Goal: Transaction & Acquisition: Purchase product/service

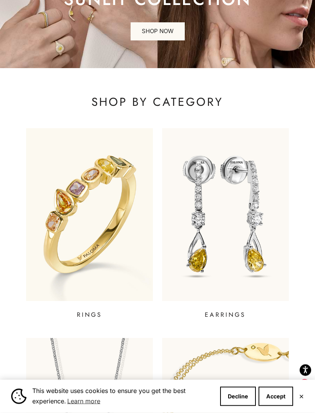
scroll to position [105, 0]
click at [69, 237] on img at bounding box center [89, 214] width 127 height 172
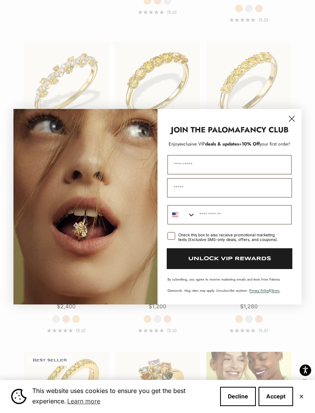
scroll to position [884, 0]
click at [183, 174] on input "First Name" at bounding box center [230, 164] width 124 height 19
type input "********"
type input "**********"
click at [210, 224] on input "Phone Number" at bounding box center [244, 214] width 96 height 18
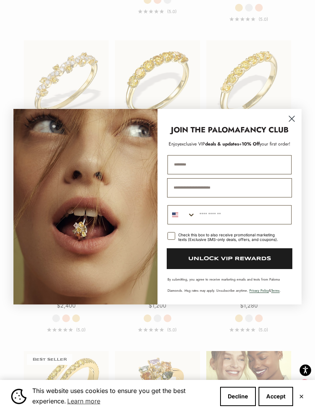
type input "**********"
click at [178, 269] on button "UNLOCK VIP REWARDS" at bounding box center [230, 258] width 126 height 21
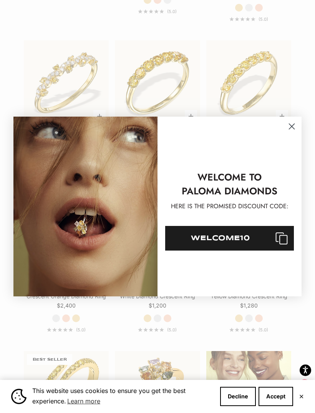
click at [291, 129] on icon "Close dialog" at bounding box center [292, 125] width 5 height 5
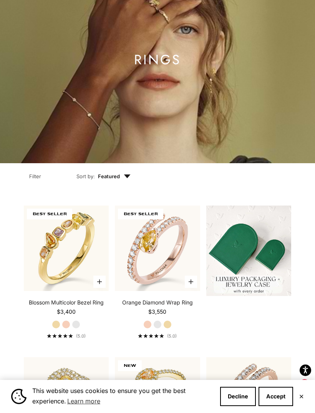
scroll to position [93, 0]
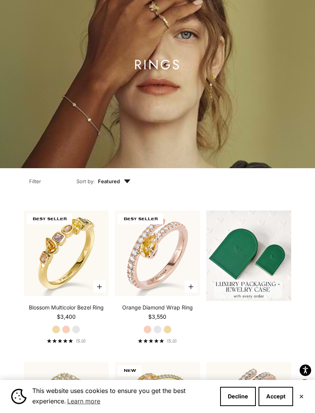
click at [67, 265] on img at bounding box center [66, 253] width 94 height 94
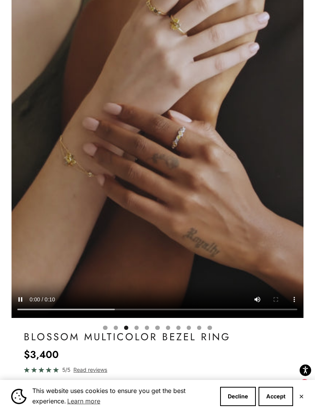
scroll to position [0, 604]
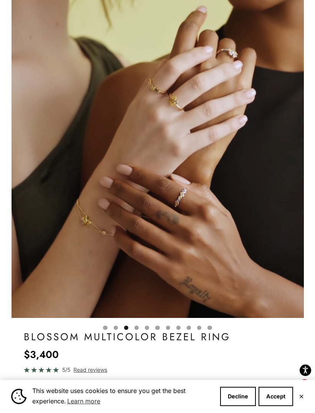
click at [75, 121] on video "#YellowGold\a#RoseGold\a#WhiteGold" at bounding box center [158, 136] width 293 height 362
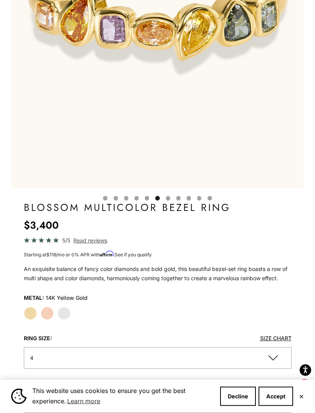
scroll to position [228, 0]
click at [42, 355] on button "4" at bounding box center [158, 357] width 268 height 21
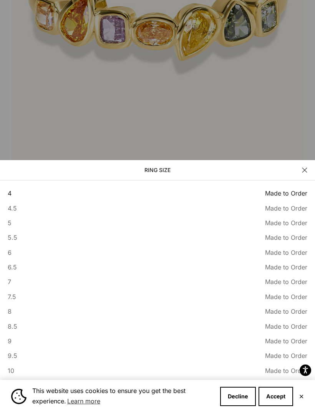
click at [13, 375] on span "10" at bounding box center [11, 370] width 7 height 10
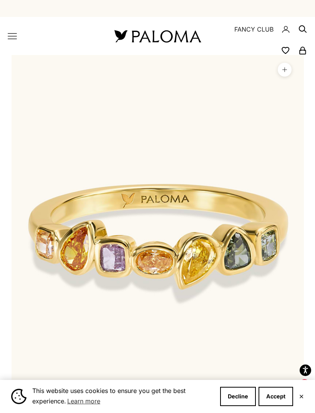
click at [13, 36] on icon "Primary navigation" at bounding box center [12, 35] width 8 height 5
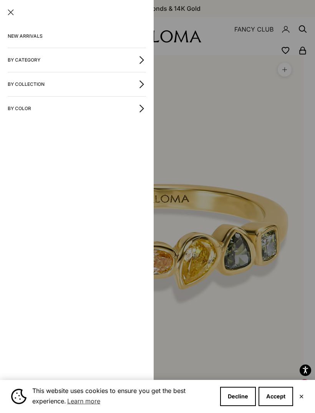
click at [19, 64] on button "By Category" at bounding box center [77, 60] width 138 height 24
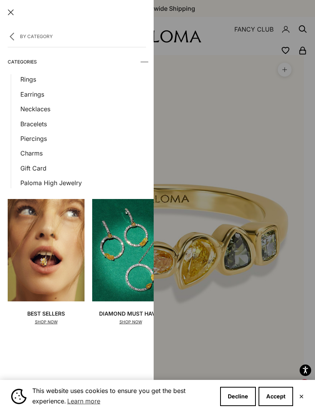
click at [27, 125] on link "Bracelets" at bounding box center [83, 124] width 126 height 10
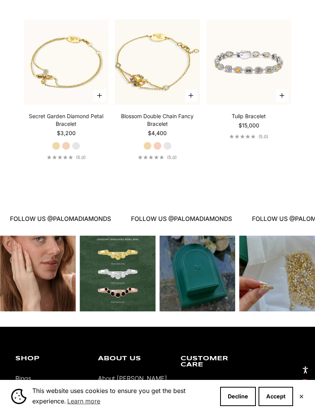
scroll to position [609, 0]
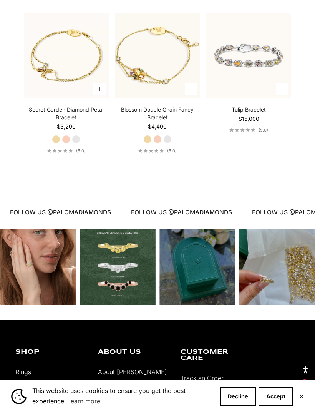
click at [65, 85] on video "#YellowGold\a#RoseGold\a#WhiteGold" at bounding box center [66, 55] width 94 height 94
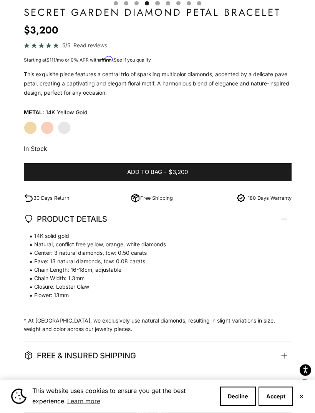
scroll to position [424, 0]
click at [45, 126] on label "Rose Gold" at bounding box center [47, 127] width 13 height 13
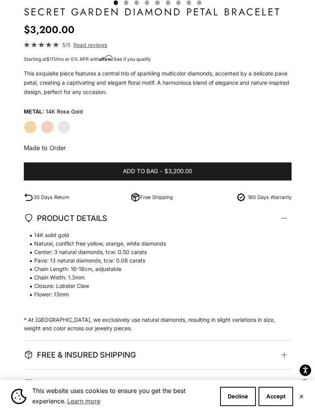
click at [34, 128] on label "Yellow Gold" at bounding box center [30, 126] width 13 height 13
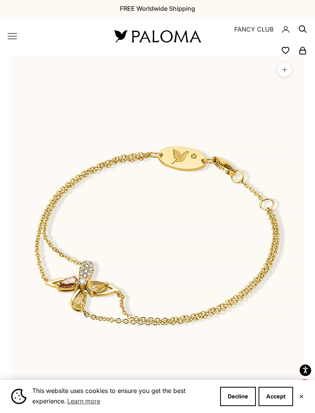
click at [15, 38] on icon "Primary navigation" at bounding box center [12, 36] width 9 height 9
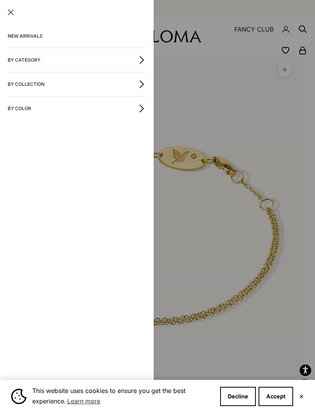
click at [23, 60] on button "By Category" at bounding box center [77, 60] width 138 height 24
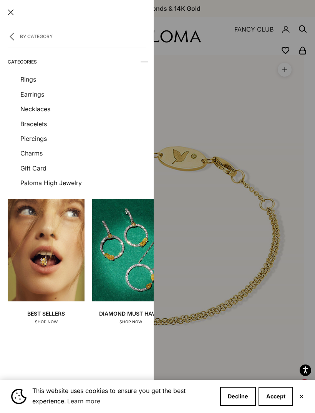
click at [33, 108] on link "Necklaces" at bounding box center [83, 109] width 126 height 10
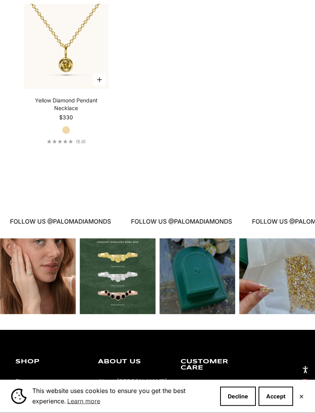
scroll to position [1245, 0]
